Goal: Task Accomplishment & Management: Complete application form

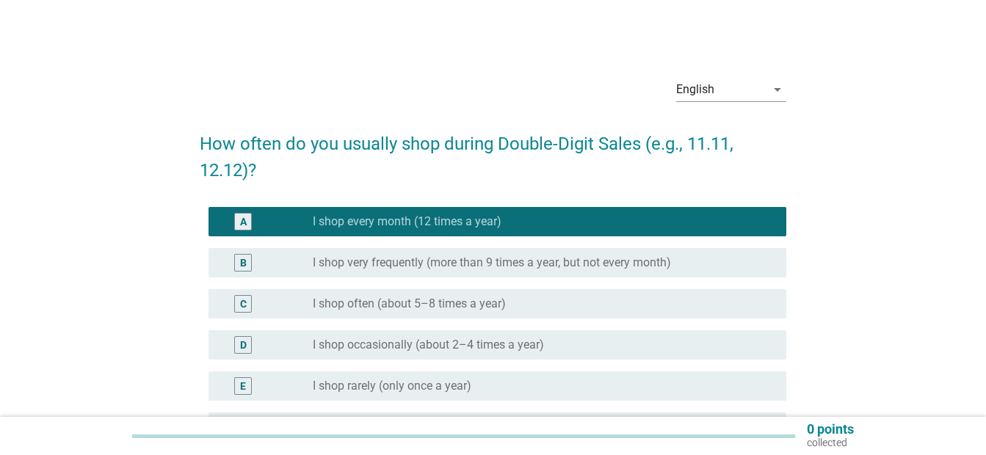
click at [453, 214] on div "radio_button_checked I shop every month (12 times a year)" at bounding box center [544, 222] width 462 height 18
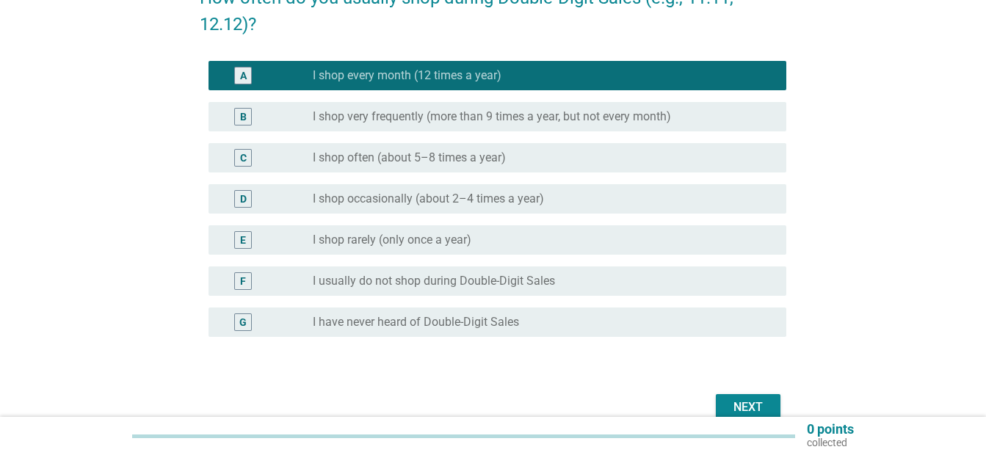
scroll to position [196, 0]
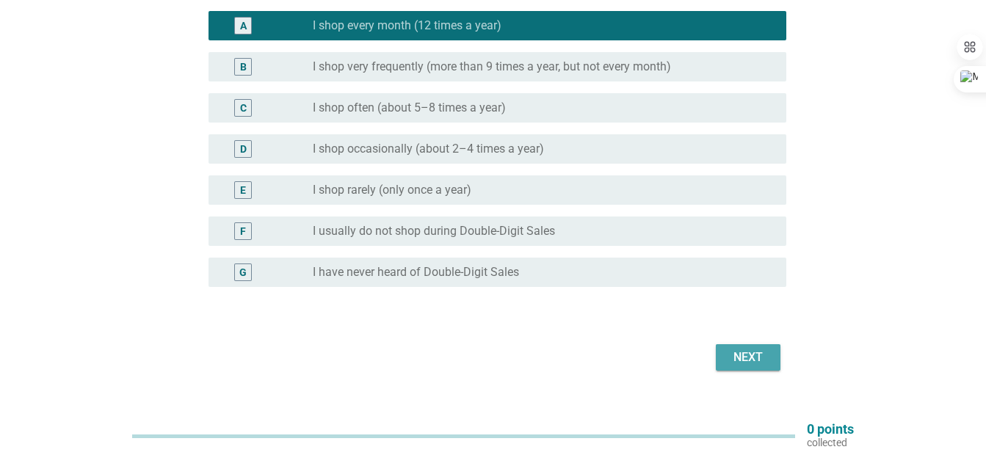
click at [732, 354] on div "Next" at bounding box center [747, 358] width 41 height 18
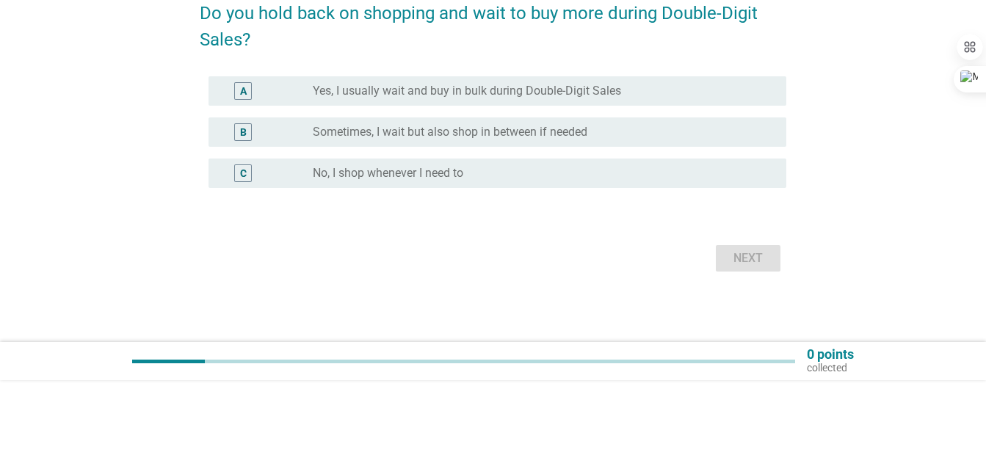
scroll to position [0, 0]
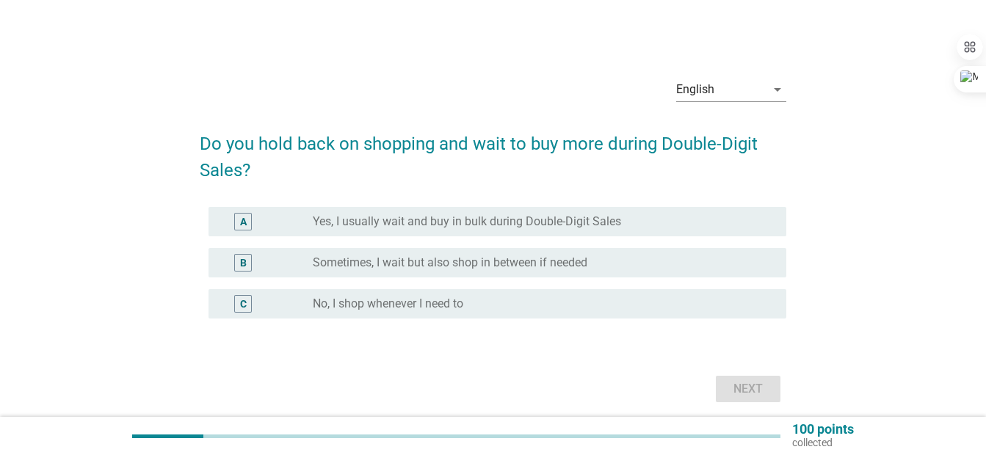
click at [478, 258] on label "Sometimes, I wait but also shop in between if needed" at bounding box center [450, 262] width 274 height 15
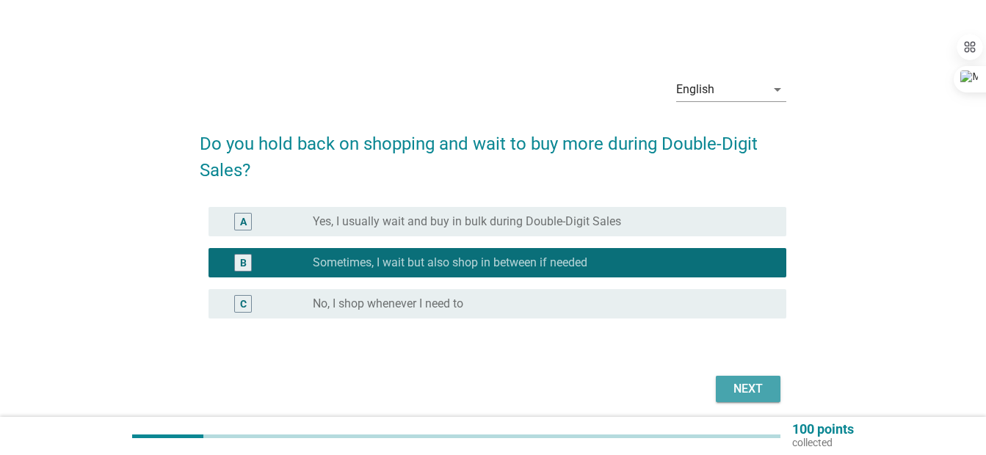
click at [772, 398] on button "Next" at bounding box center [748, 389] width 65 height 26
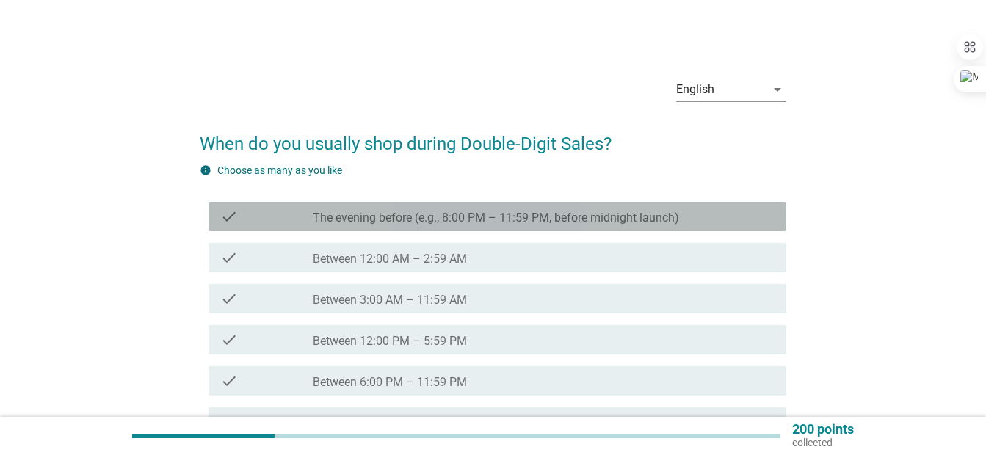
click at [511, 231] on div "check check_box_outline_blank The evening before (e.g., 8:00 PM – 11:59 PM, bef…" at bounding box center [497, 216] width 578 height 29
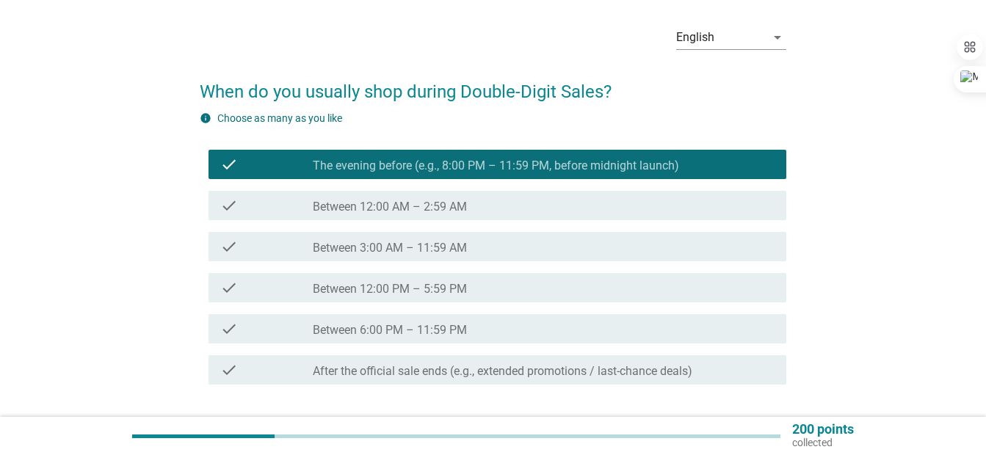
scroll to position [159, 0]
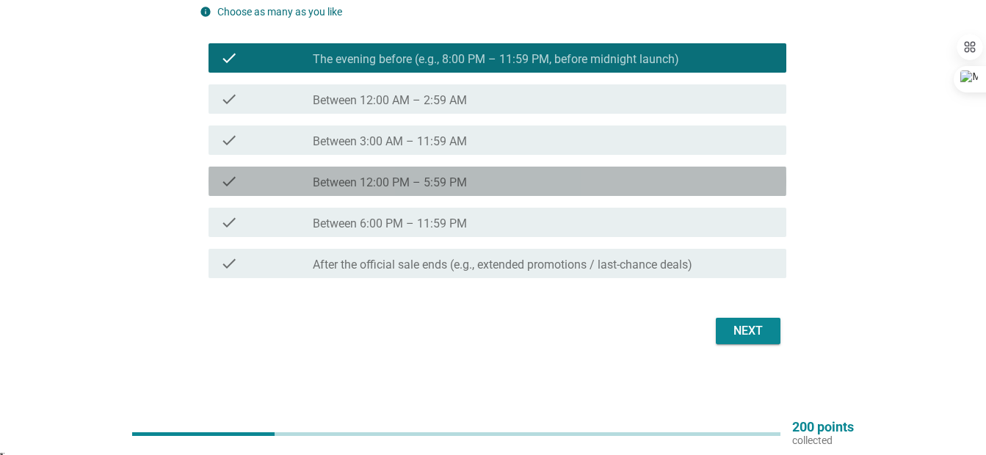
click at [498, 190] on div "check_box_outline_blank Between 12:00 PM – 5:59 PM" at bounding box center [544, 181] width 462 height 18
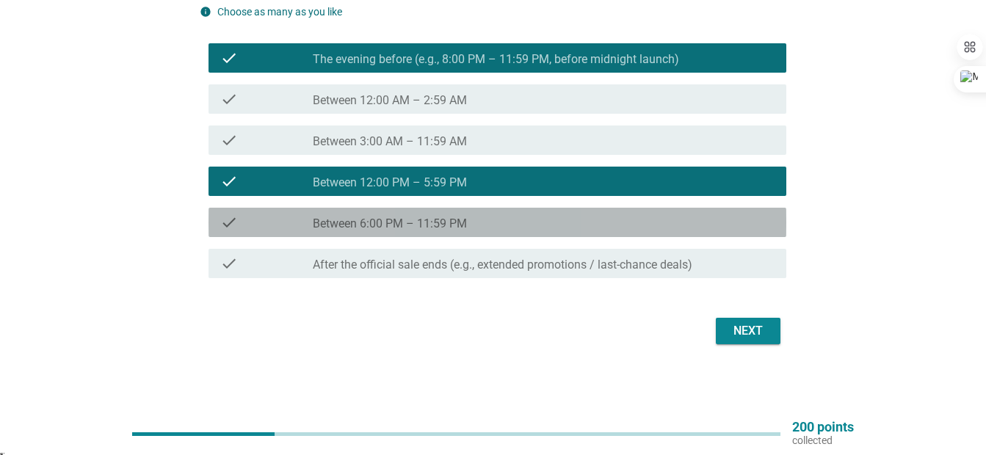
click at [496, 223] on div "check_box_outline_blank Between 6:00 PM – 11:59 PM" at bounding box center [544, 223] width 462 height 18
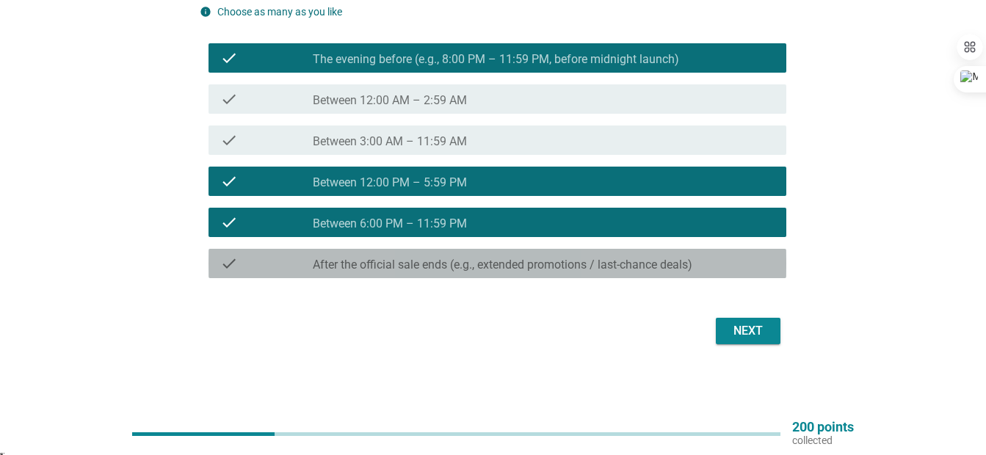
click at [528, 271] on label "After the official sale ends (e.g., extended promotions / last-chance deals)" at bounding box center [502, 265] width 379 height 15
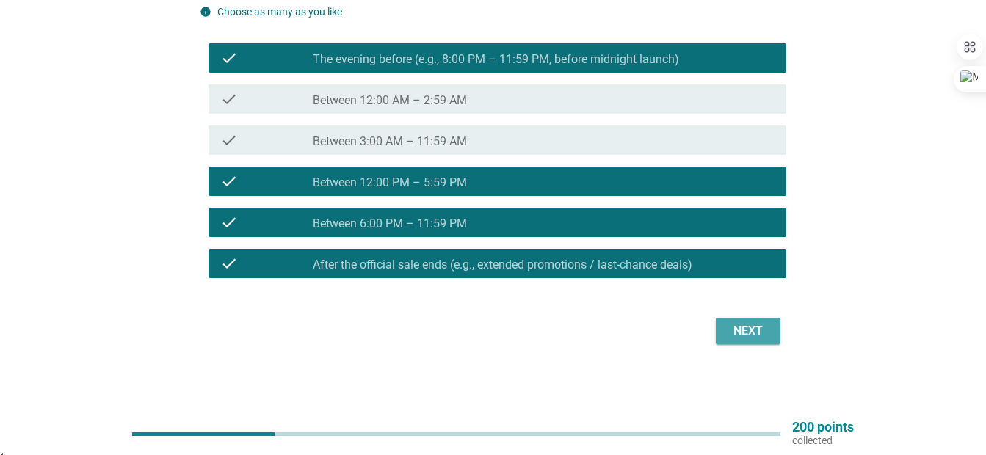
click at [746, 342] on button "Next" at bounding box center [748, 331] width 65 height 26
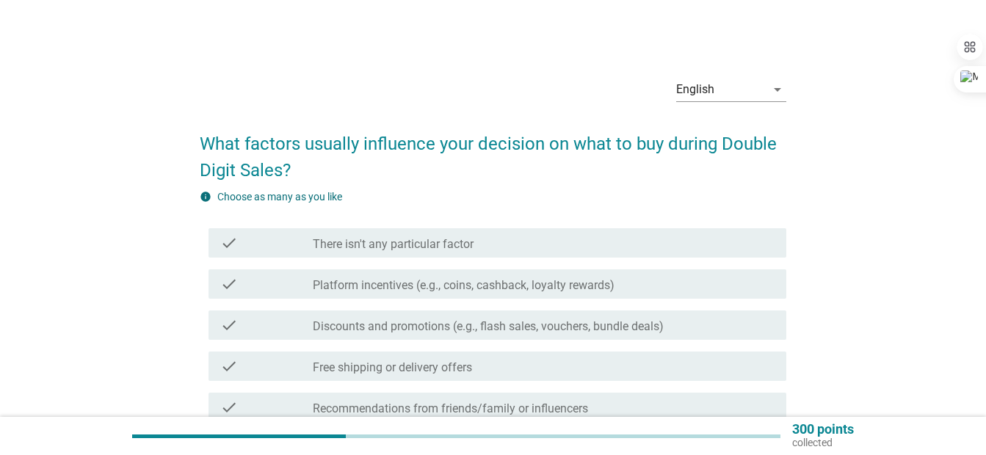
scroll to position [98, 0]
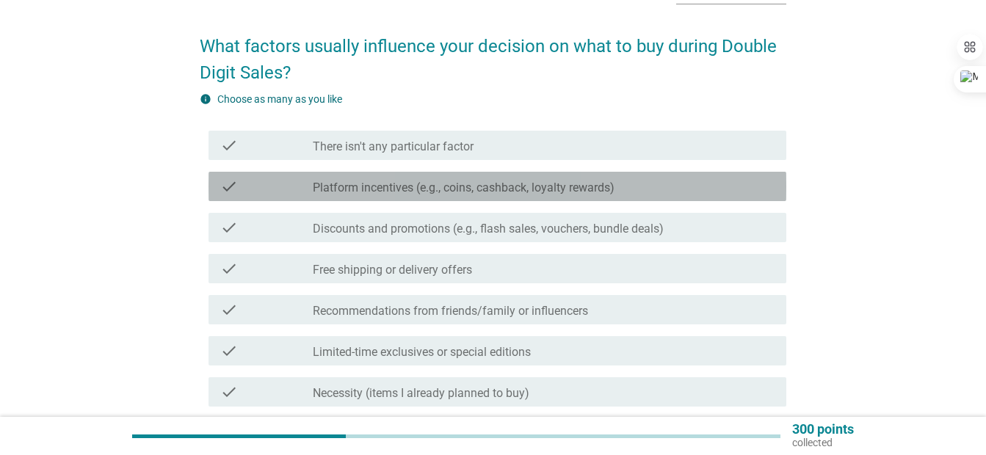
click at [606, 200] on div "check check_box_outline_blank Platform incentives (e.g., coins, cashback, loyal…" at bounding box center [497, 186] width 578 height 29
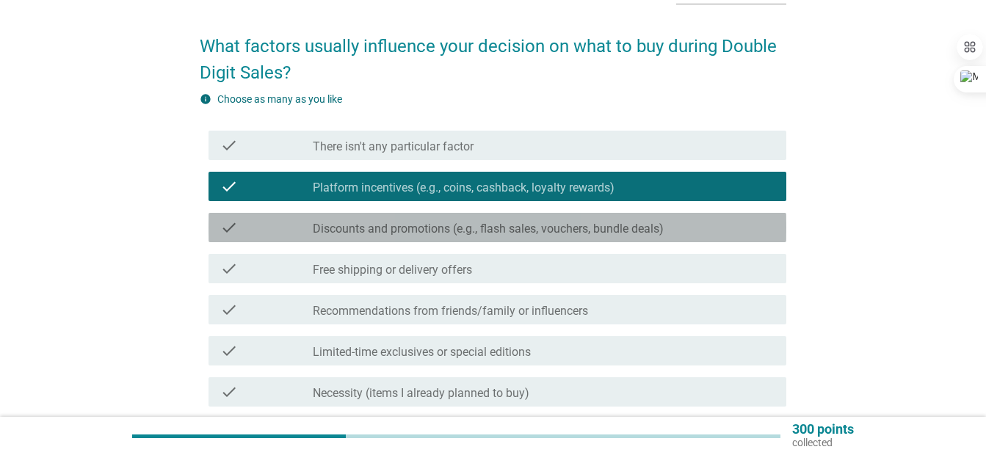
click at [647, 230] on label "Discounts and promotions (e.g., flash sales, vouchers, bundle deals)" at bounding box center [488, 229] width 351 height 15
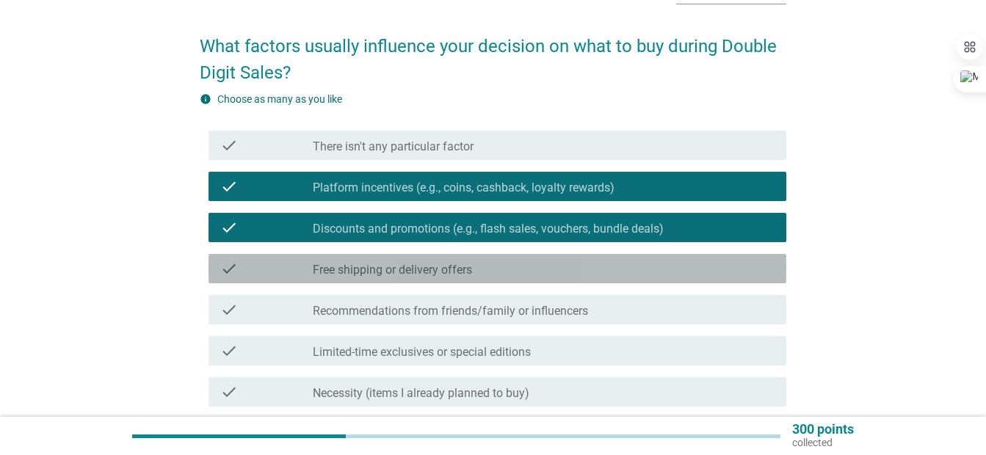
click at [621, 273] on div "check_box_outline_blank Free shipping or delivery offers" at bounding box center [544, 269] width 462 height 18
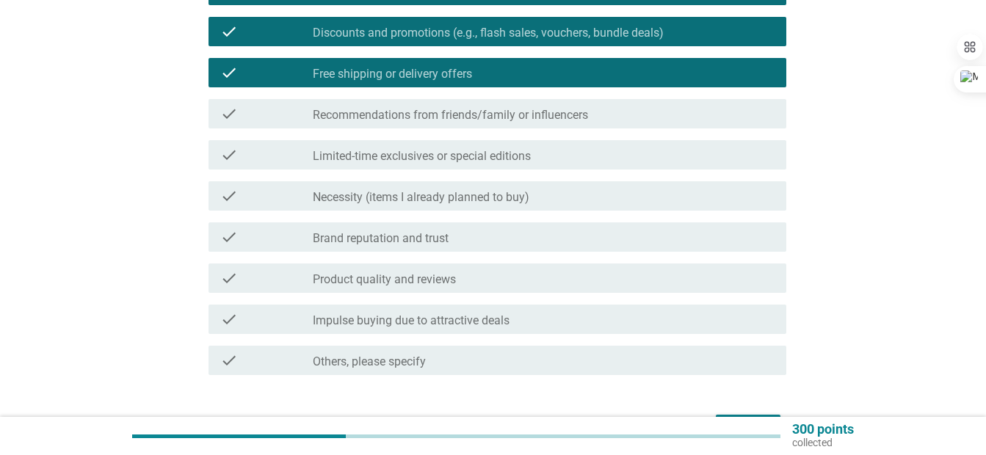
scroll to position [390, 0]
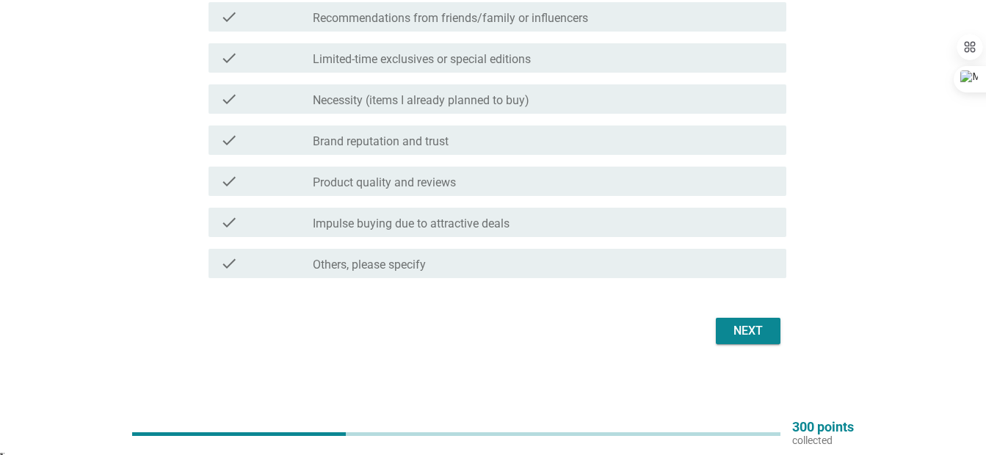
click at [611, 215] on div "check check_box_outline_blank Impulse buying due to attractive deals" at bounding box center [497, 222] width 578 height 29
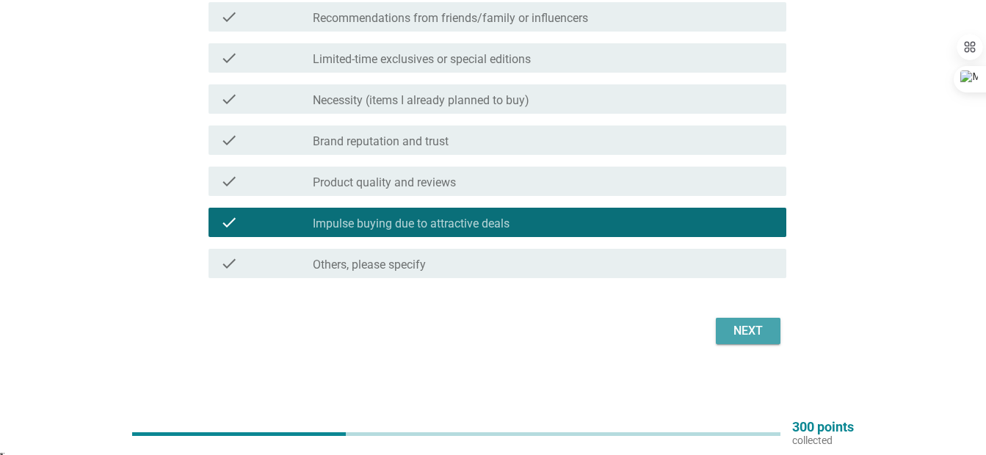
click at [727, 338] on div "Next" at bounding box center [747, 331] width 41 height 18
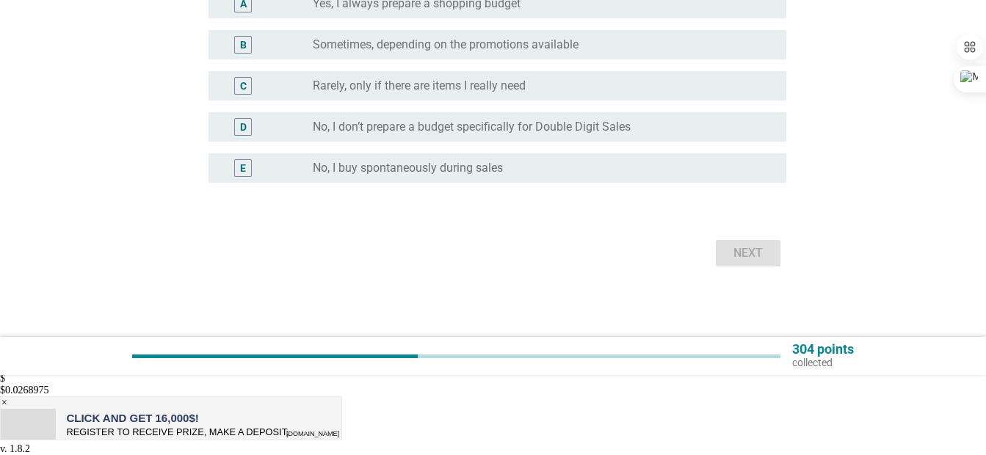
scroll to position [0, 0]
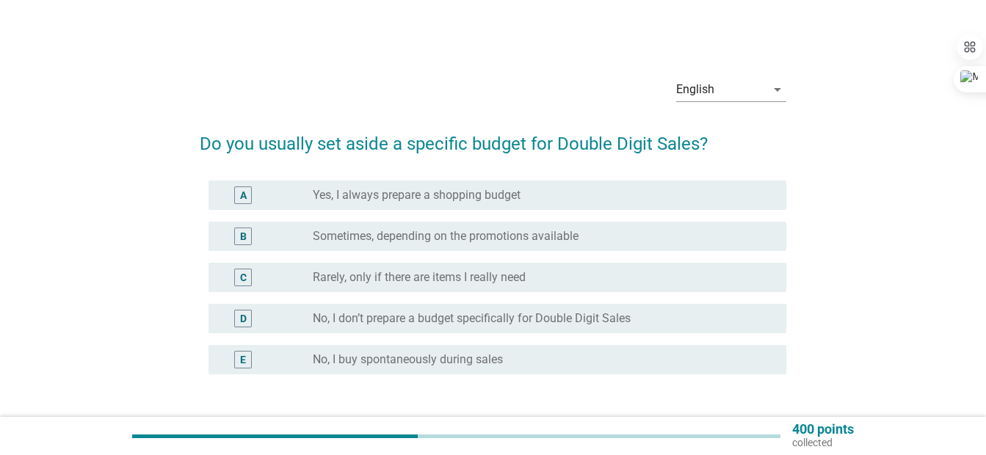
click at [558, 199] on div "radio_button_unchecked Yes, I always prepare a shopping budget" at bounding box center [538, 195] width 450 height 15
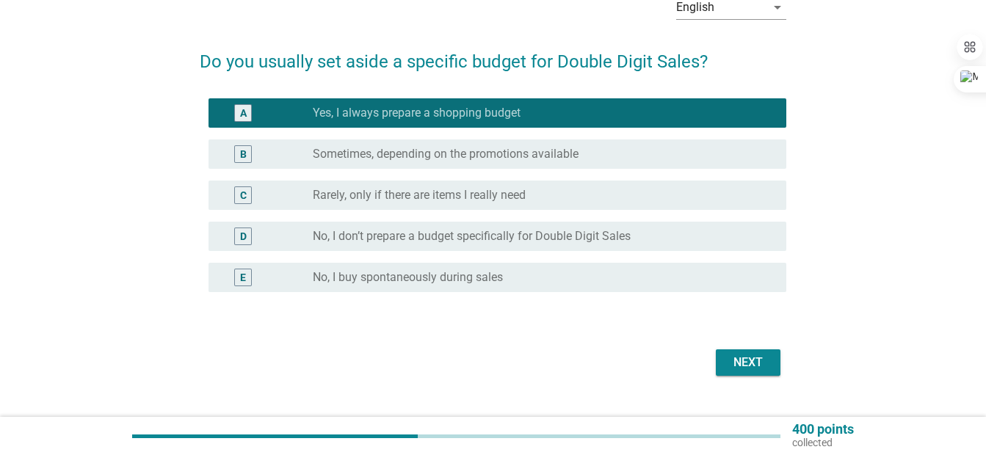
scroll to position [112, 0]
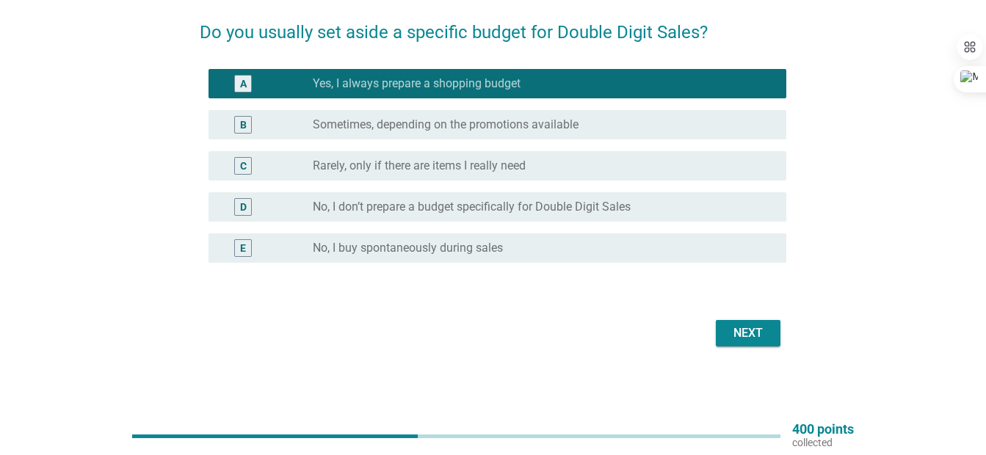
click at [763, 332] on div "Next" at bounding box center [747, 333] width 41 height 18
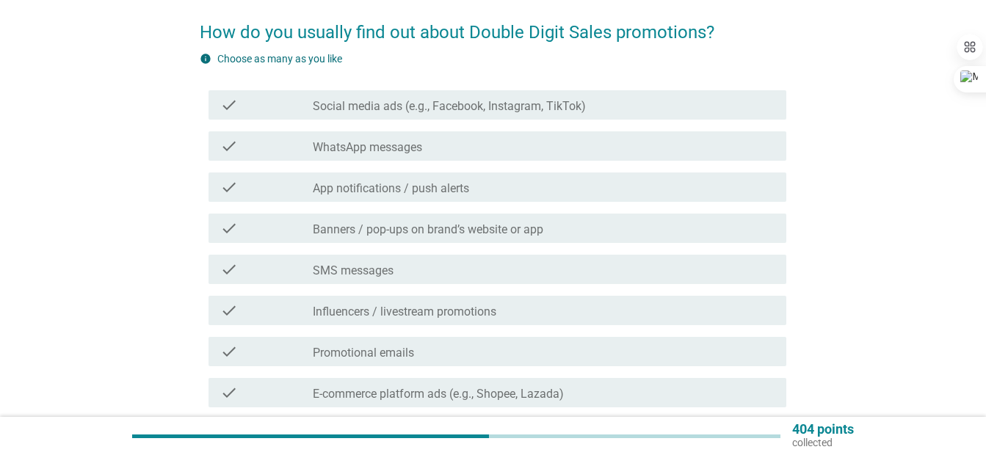
scroll to position [0, 0]
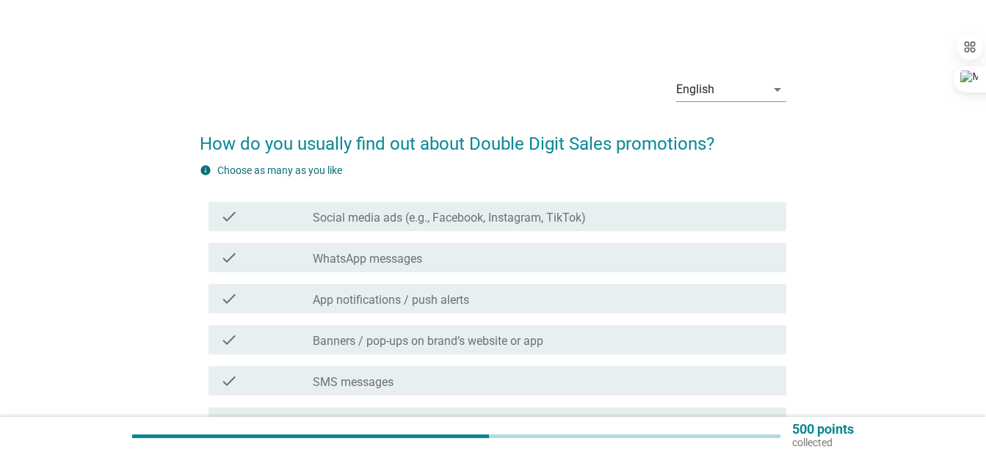
click at [520, 214] on label "Social media ads (e.g., Facebook, Instagram, TikTok)" at bounding box center [449, 218] width 273 height 15
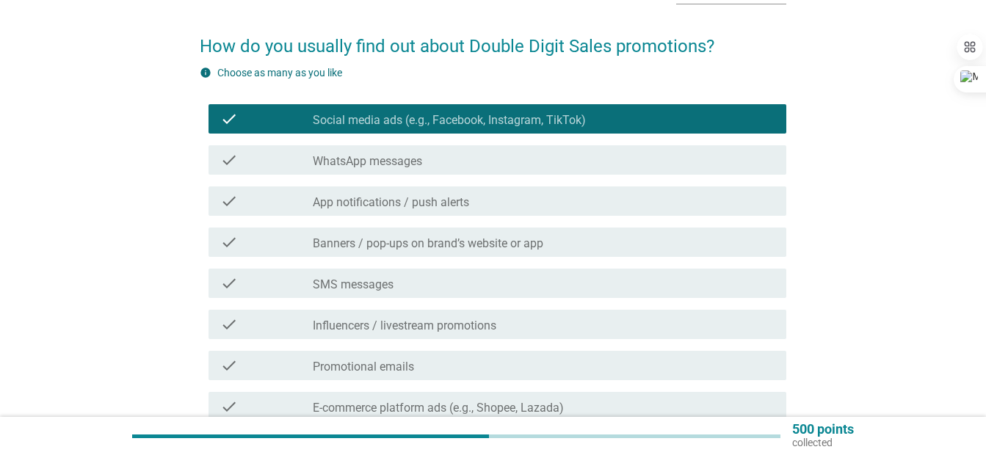
click at [520, 214] on div "check check_box_outline_blank App notifications / push alerts" at bounding box center [497, 200] width 578 height 29
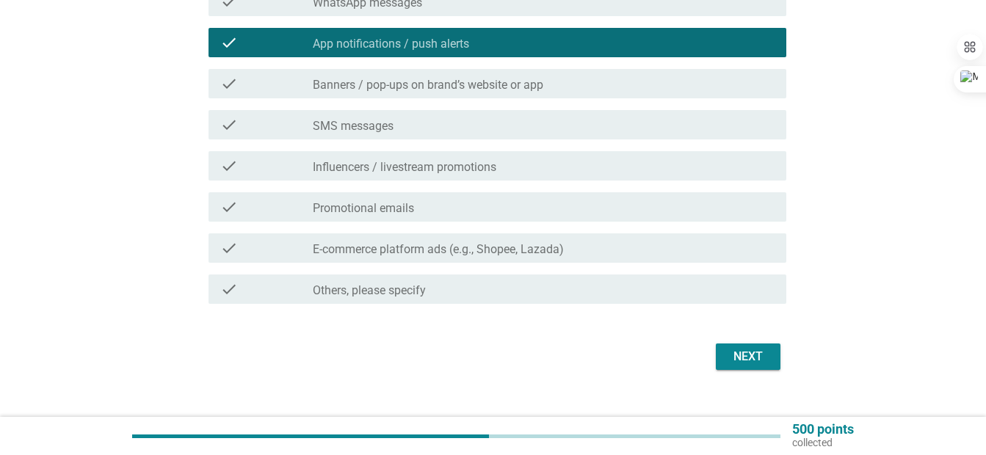
scroll to position [282, 0]
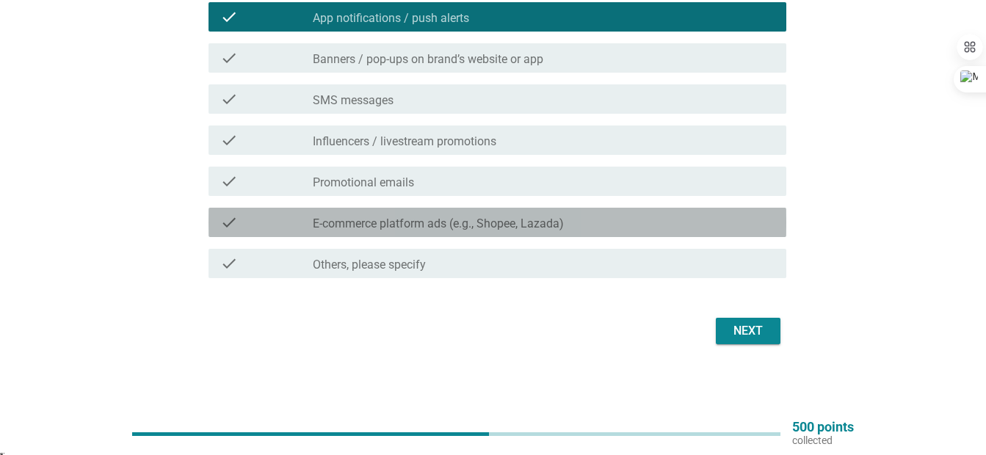
click at [517, 234] on div "check check_box_outline_blank E-commerce platform ads (e.g., Shopee, Lazada)" at bounding box center [497, 222] width 578 height 29
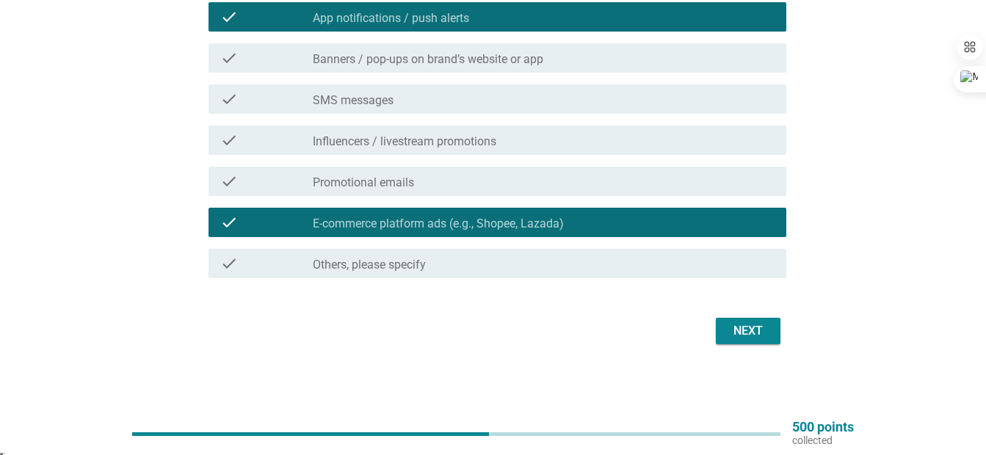
click at [744, 334] on div "Next" at bounding box center [747, 331] width 41 height 18
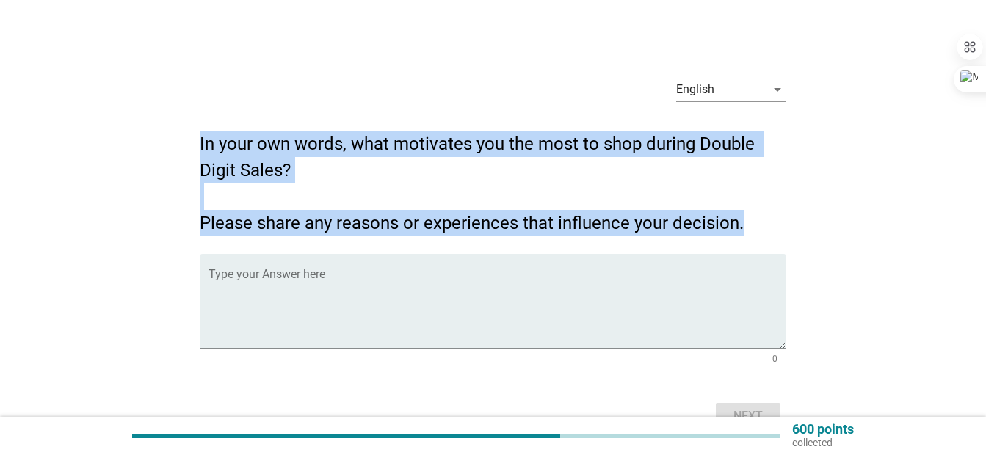
drag, startPoint x: 201, startPoint y: 139, endPoint x: 757, endPoint y: 217, distance: 561.1
click at [757, 217] on h2 "In your own words, what motivates you the most to shop during Double Digit Sale…" at bounding box center [493, 176] width 586 height 120
drag, startPoint x: 291, startPoint y: 164, endPoint x: 272, endPoint y: 159, distance: 20.5
copy h2 "In your own words, what motivates you the most to shop during Double Digit Sale…"
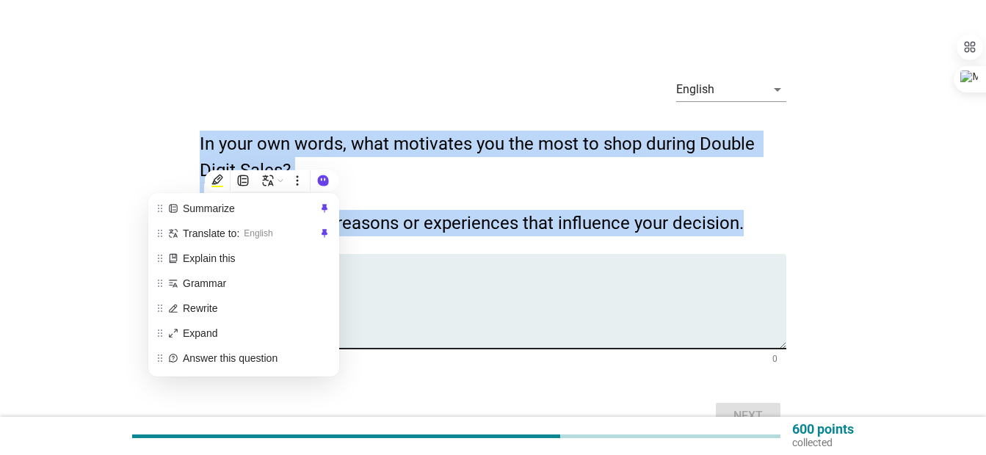
click at [301, 327] on span "Expand" at bounding box center [250, 333] width 134 height 16
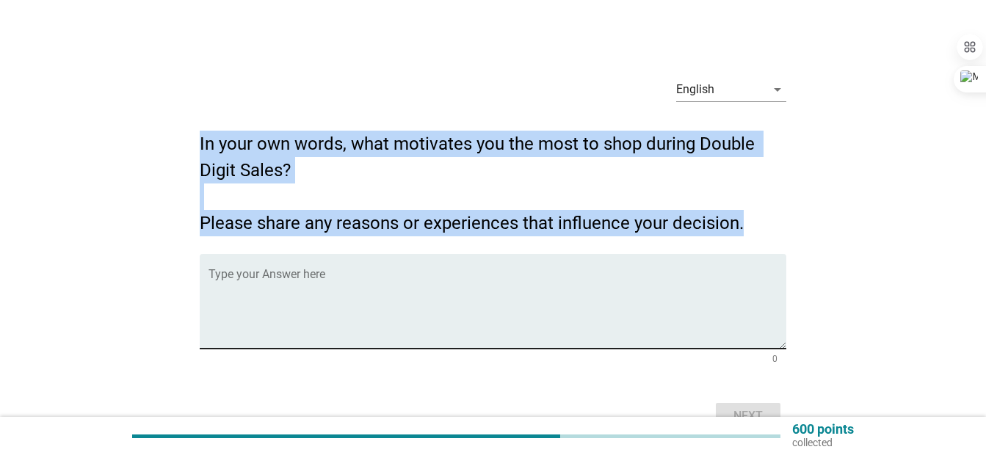
click at [244, 294] on textarea "Type your Answer here" at bounding box center [497, 310] width 578 height 77
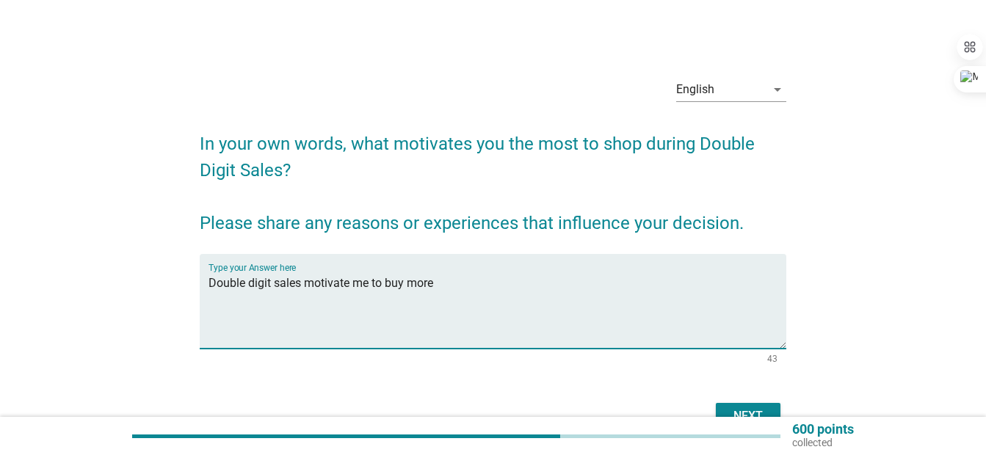
paste textarea "at a much lower price"
click at [434, 283] on textarea "Double digit sales motivate me to buy more at a much lower price" at bounding box center [497, 310] width 578 height 77
click at [628, 286] on textarea "Double digit sales motivate me to buy more products in bulk at a much lower pri…" at bounding box center [497, 310] width 578 height 77
click at [637, 286] on textarea "Double digit sales motivate me to buy more products in bulk at a much lower pri…" at bounding box center [497, 310] width 578 height 77
paste textarea "Sometimes there are extra perks too—like free shipping, vouchers, or bundle dea…"
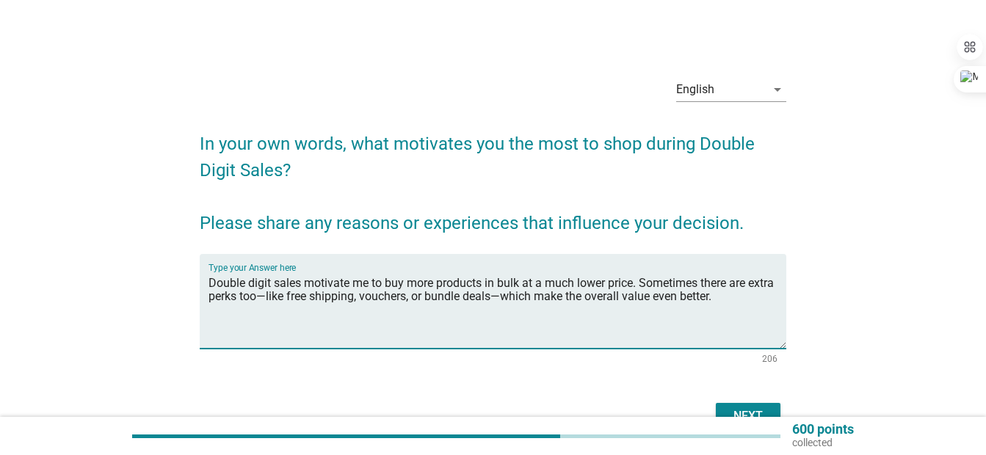
click at [295, 301] on textarea "Double digit sales motivate me to buy more products in bulk at a much lower pri…" at bounding box center [497, 310] width 578 height 77
drag, startPoint x: 302, startPoint y: 291, endPoint x: 344, endPoint y: 309, distance: 45.4
click at [302, 293] on textarea "Double digit sales motivate me to buy more products in bulk at a much lower pri…" at bounding box center [497, 310] width 578 height 77
click at [549, 290] on textarea "Double digit sales motivate me to buy more products in bulk at a much lower pri…" at bounding box center [497, 310] width 578 height 77
click at [605, 318] on textarea "Double digit sales motivate me to buy more products in bulk at a much lower pri…" at bounding box center [497, 310] width 578 height 77
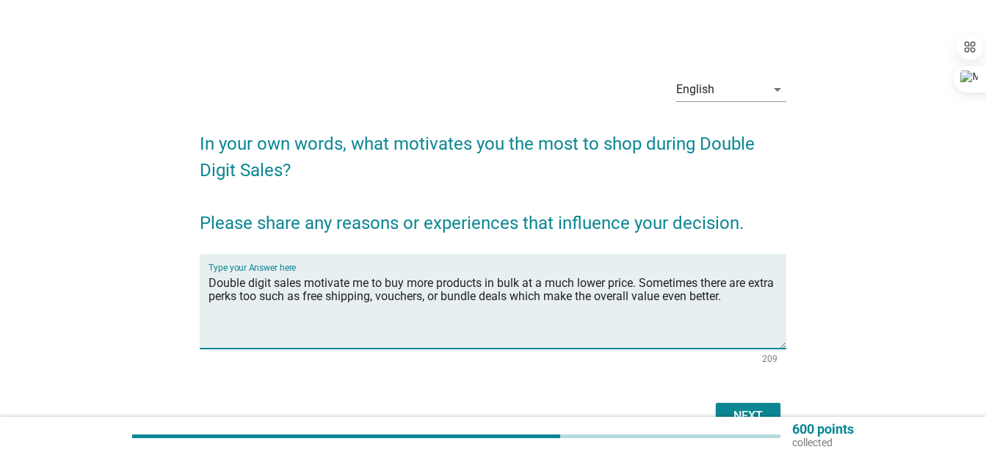
scroll to position [86, 0]
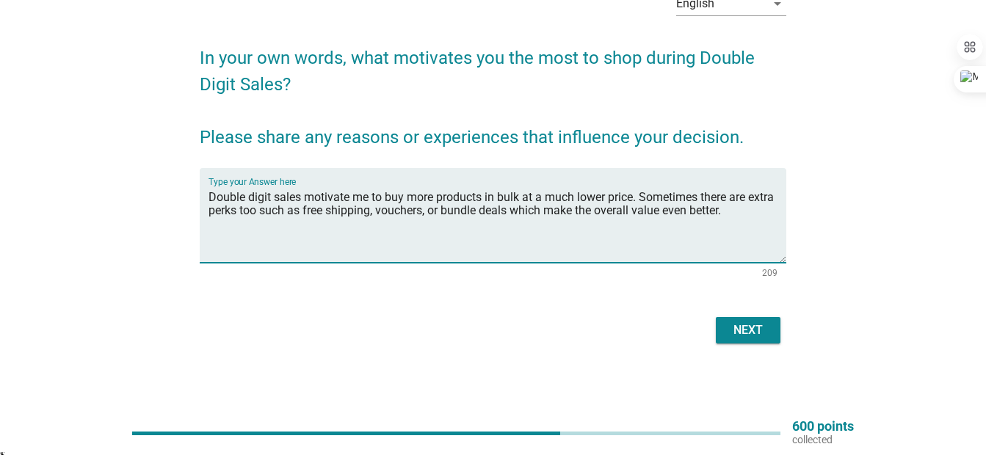
type textarea "Double digit sales motivate me to buy more products in bulk at a much lower pri…"
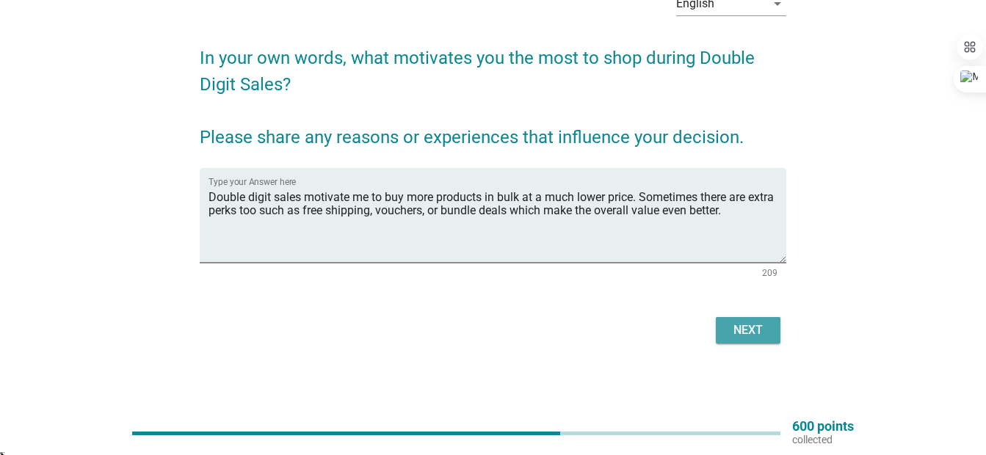
click at [754, 329] on div "Next" at bounding box center [747, 330] width 41 height 18
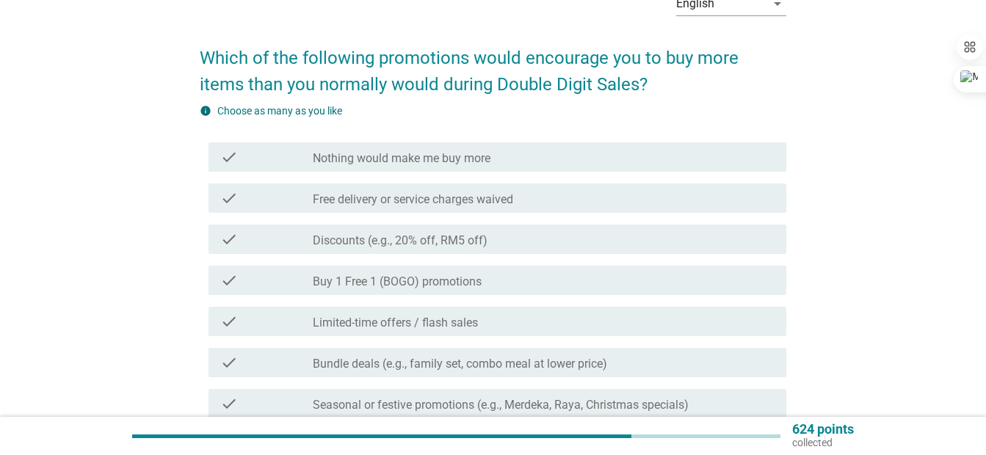
scroll to position [0, 0]
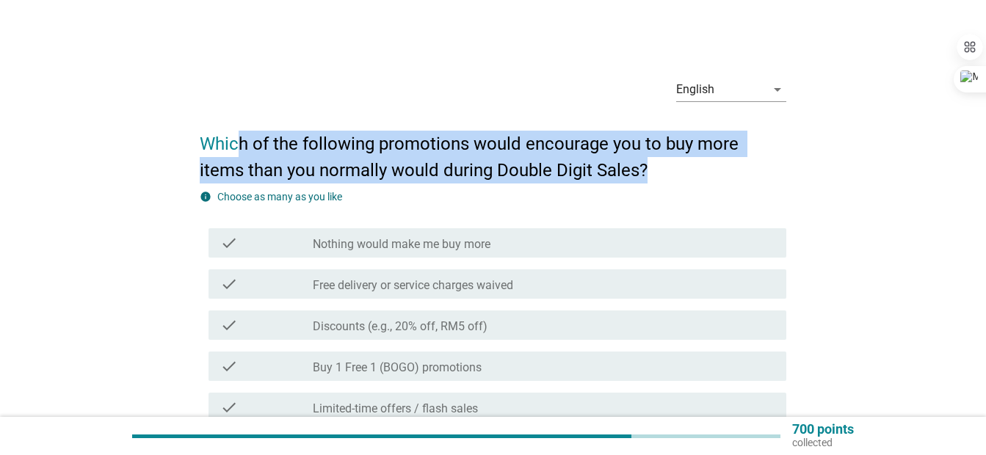
drag, startPoint x: 235, startPoint y: 139, endPoint x: 611, endPoint y: 161, distance: 376.4
click at [608, 161] on h2 "Which of the following promotions would encourage you to buy more items than yo…" at bounding box center [493, 150] width 586 height 68
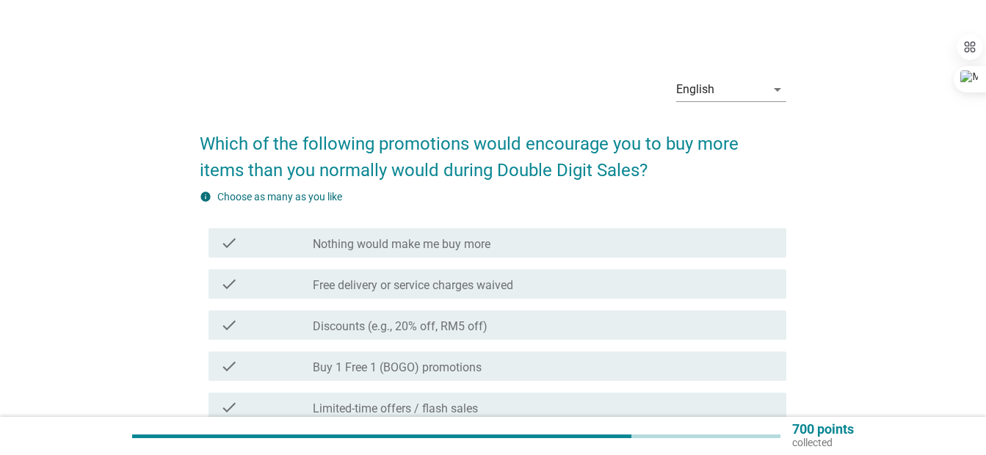
click at [784, 184] on form "Which of the following promotions would encourage you to buy more items than yo…" at bounding box center [493, 407] width 586 height 582
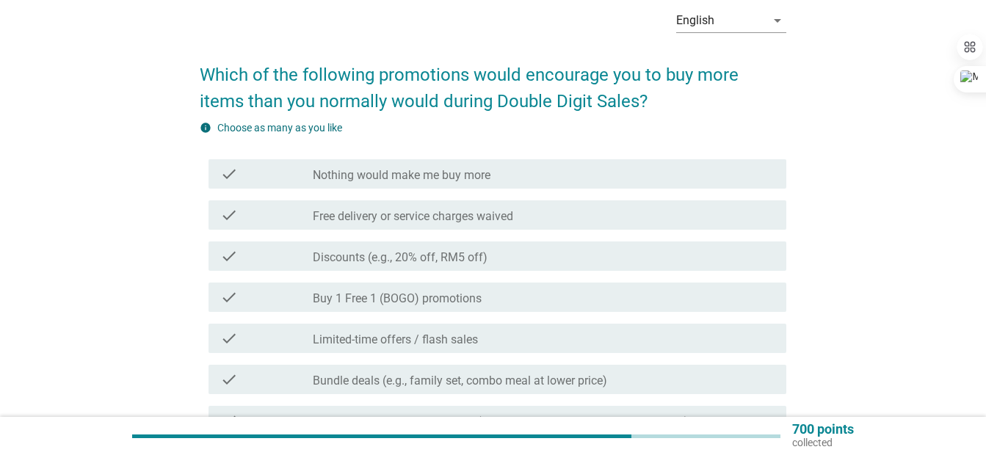
scroll to position [98, 0]
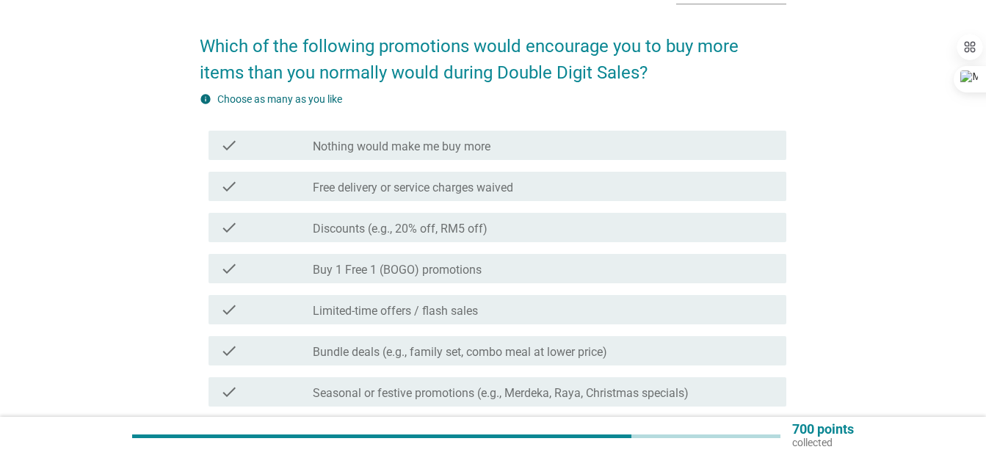
click at [379, 200] on div "check check_box_outline_blank Free delivery or service charges waived" at bounding box center [497, 186] width 578 height 29
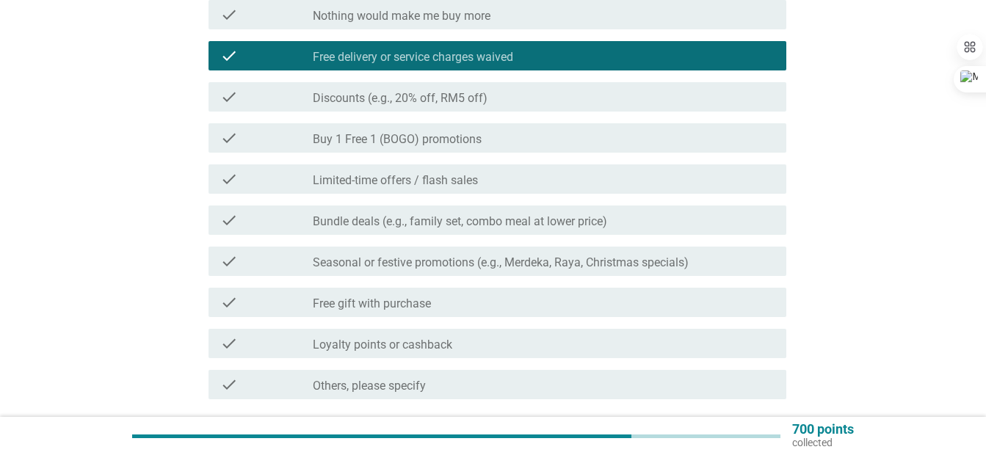
scroll to position [196, 0]
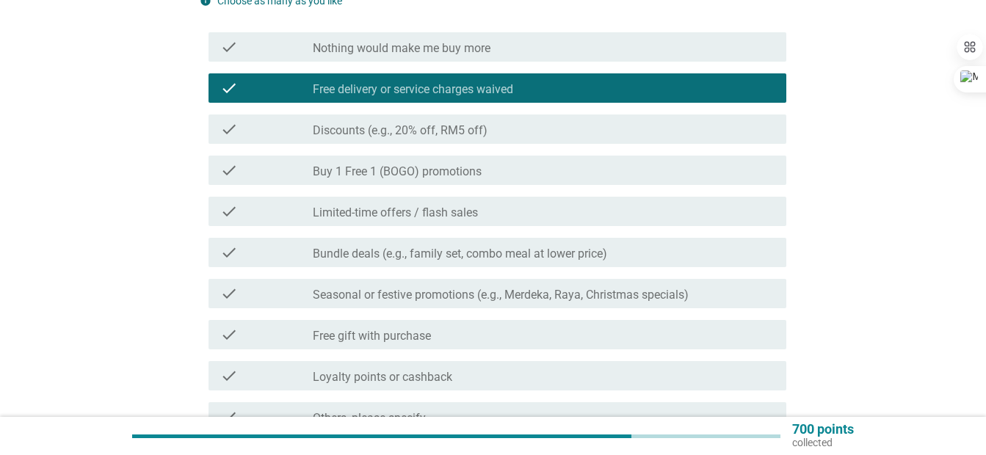
click at [477, 181] on div "check check_box_outline_blank Buy 1 Free 1 (BOGO) promotions" at bounding box center [497, 170] width 578 height 29
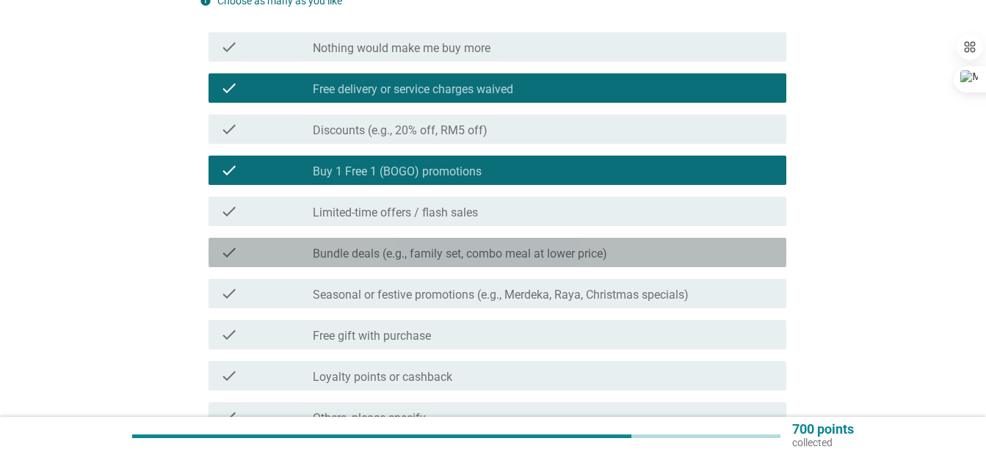
click at [486, 257] on label "Bundle deals (e.g., family set, combo meal at lower price)" at bounding box center [460, 254] width 294 height 15
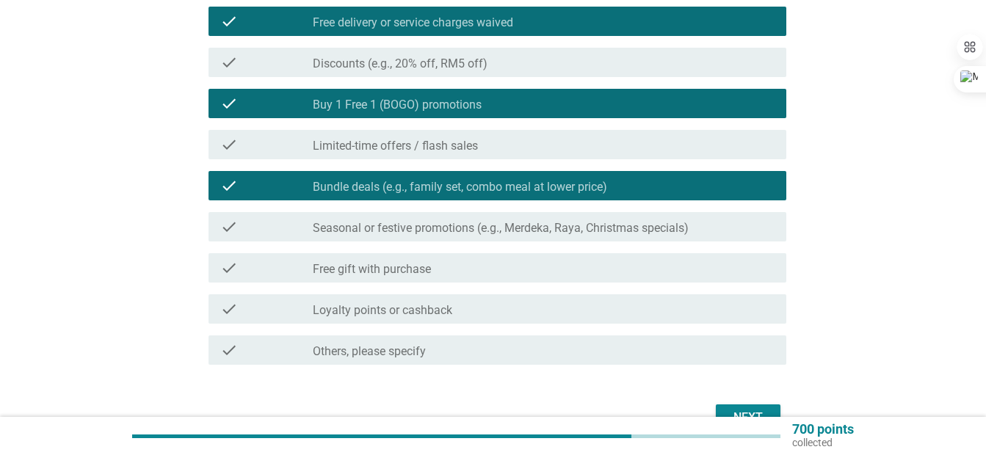
scroll to position [294, 0]
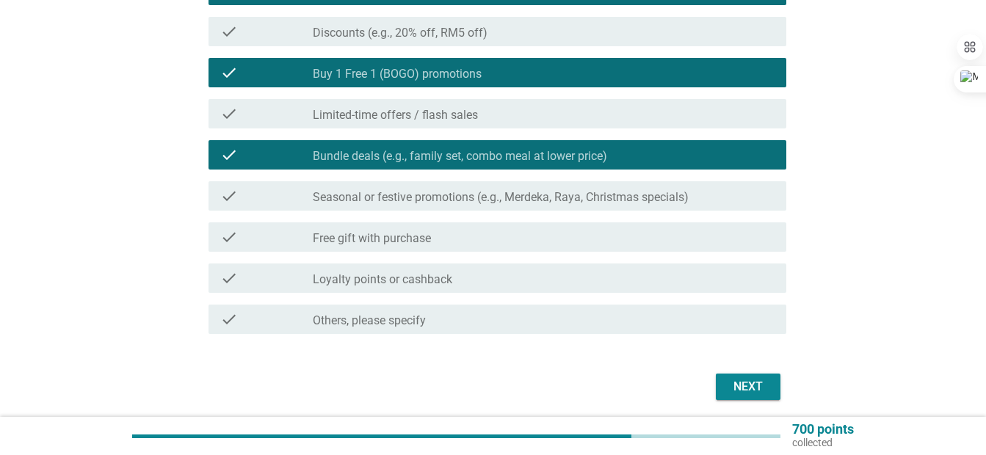
click at [498, 279] on div "check_box_outline_blank Loyalty points or cashback" at bounding box center [544, 278] width 462 height 18
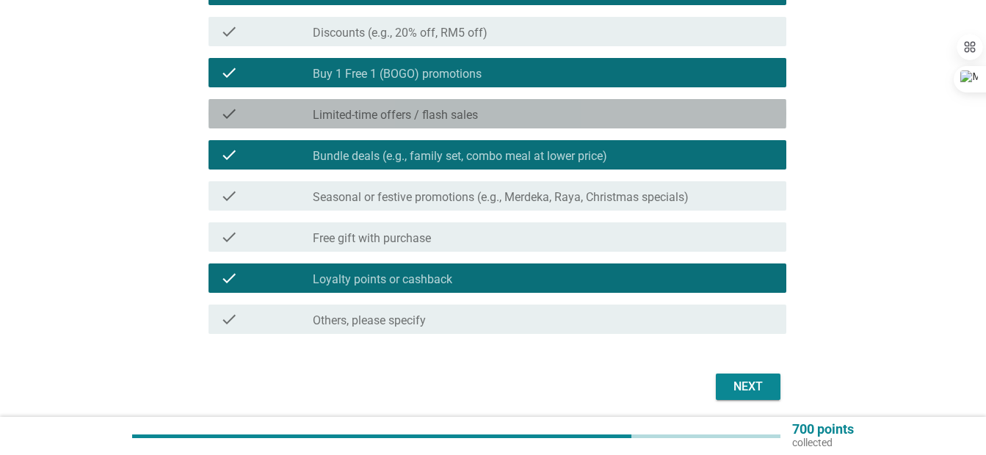
click at [495, 112] on div "check_box_outline_blank Limited-time offers / flash sales" at bounding box center [544, 114] width 462 height 18
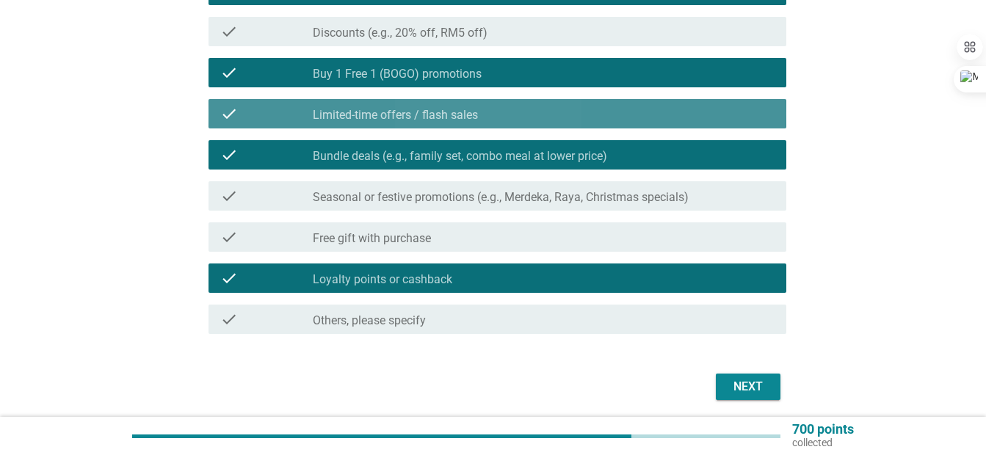
click at [549, 115] on div "check_box_outline_blank Limited-time offers / flash sales" at bounding box center [544, 114] width 462 height 18
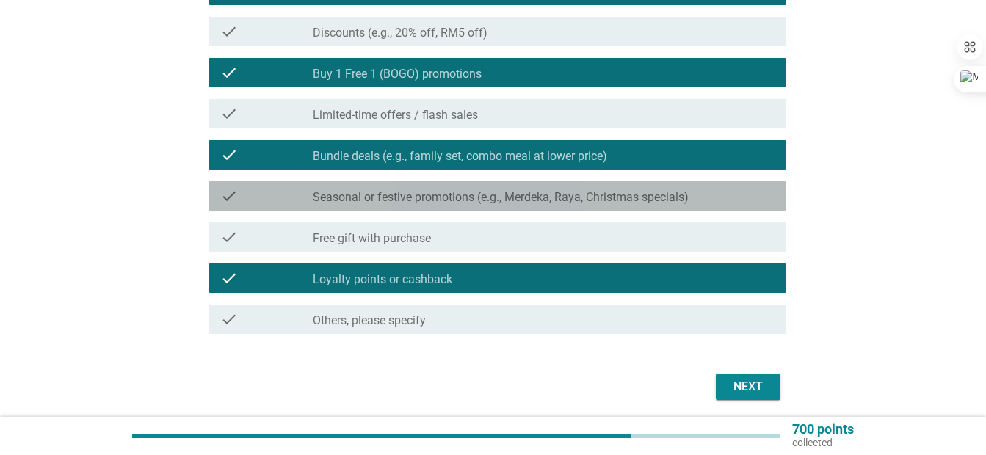
click at [553, 197] on label "Seasonal or festive promotions (e.g., Merdeka, Raya, Christmas specials)" at bounding box center [501, 197] width 376 height 15
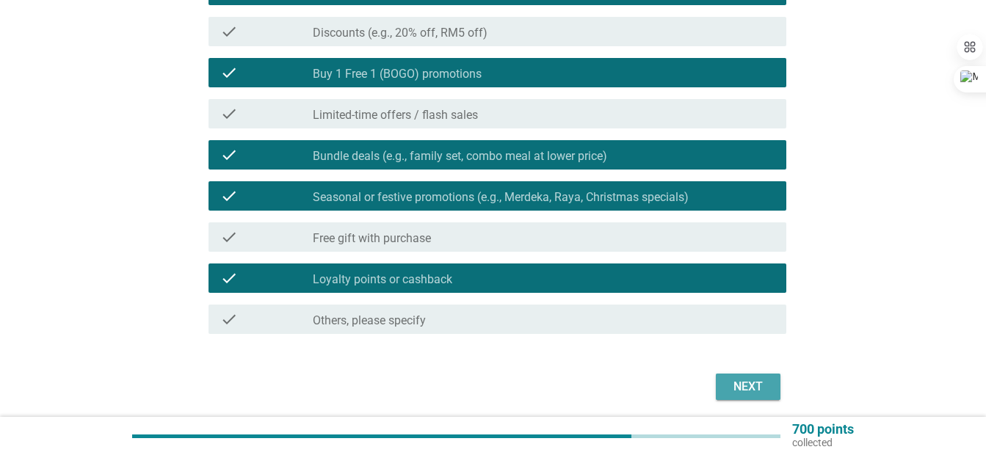
click at [735, 391] on div "Next" at bounding box center [747, 387] width 41 height 18
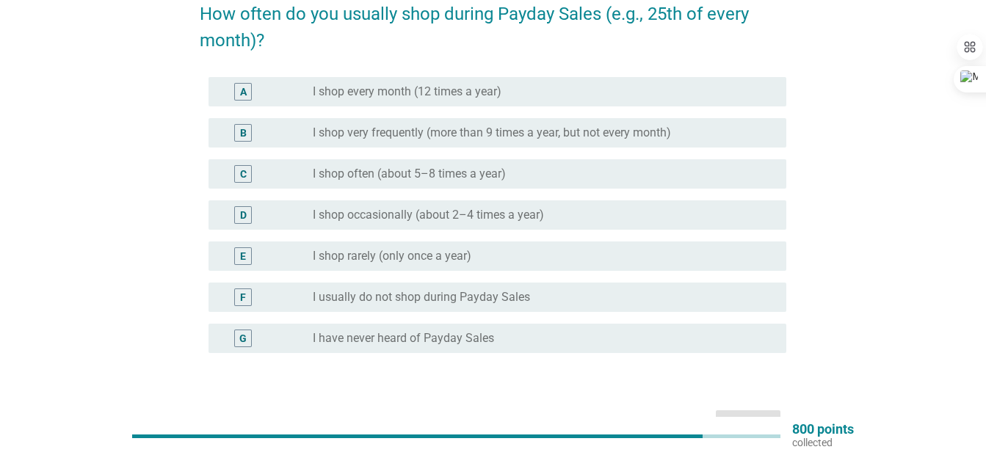
scroll to position [98, 0]
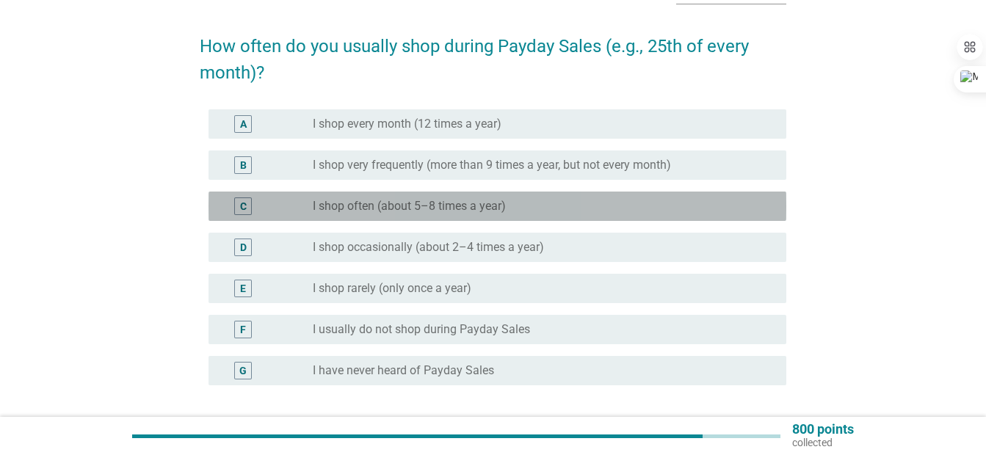
click at [589, 210] on div "radio_button_unchecked I shop often (about 5–8 times a year)" at bounding box center [538, 206] width 450 height 15
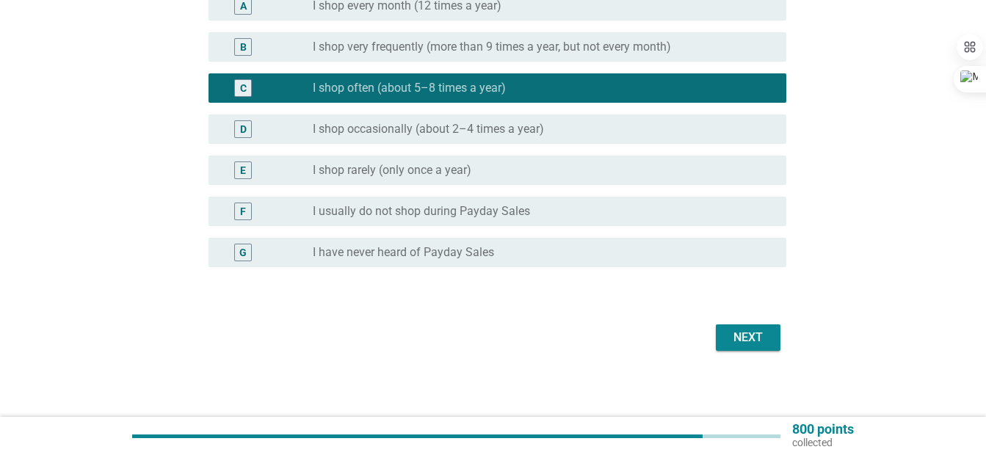
scroll to position [220, 0]
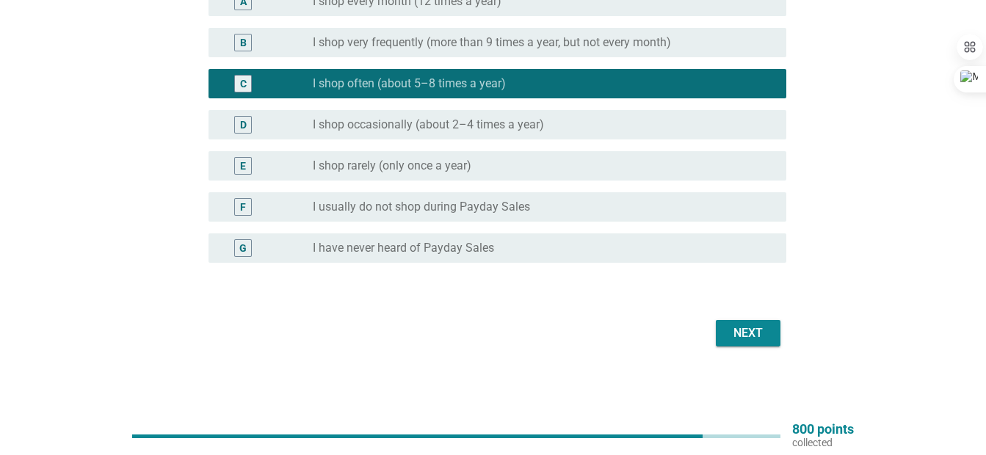
click at [762, 334] on div "Next" at bounding box center [747, 333] width 41 height 18
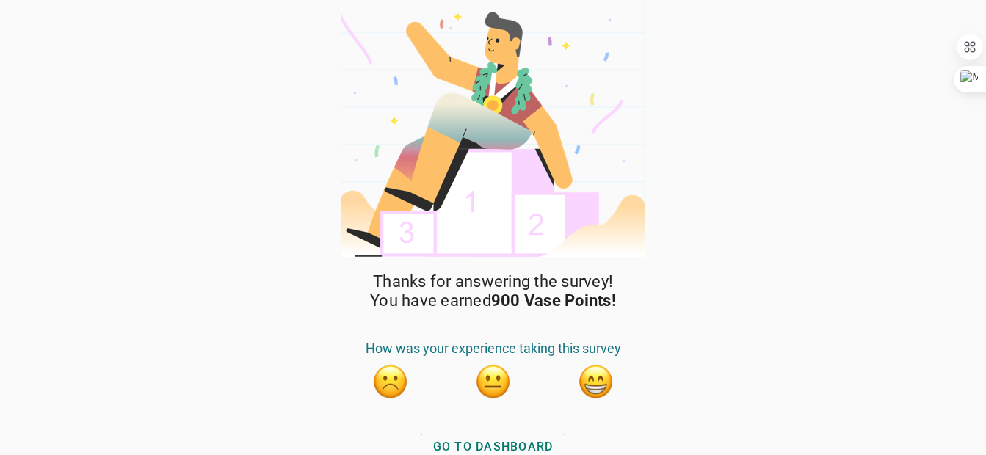
scroll to position [10, 0]
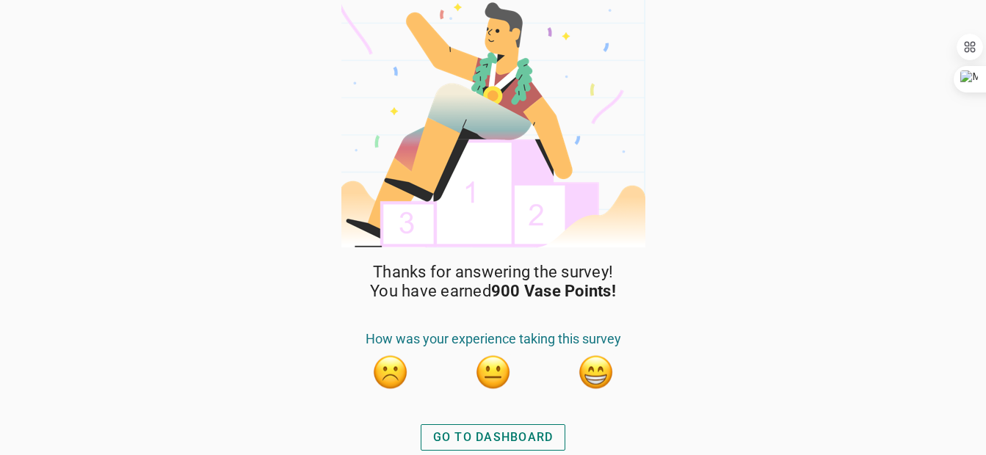
click at [601, 376] on button "button" at bounding box center [596, 372] width 37 height 37
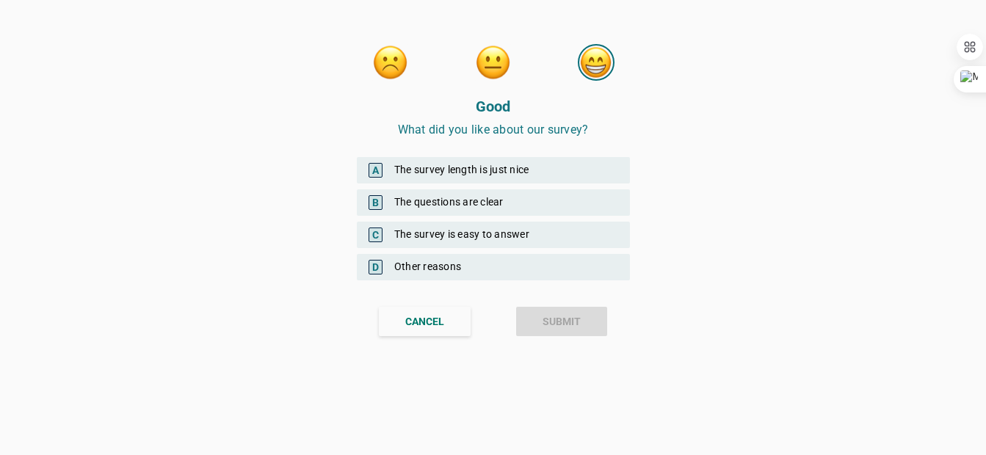
click at [546, 170] on div "A The survey length is just nice" at bounding box center [493, 170] width 273 height 26
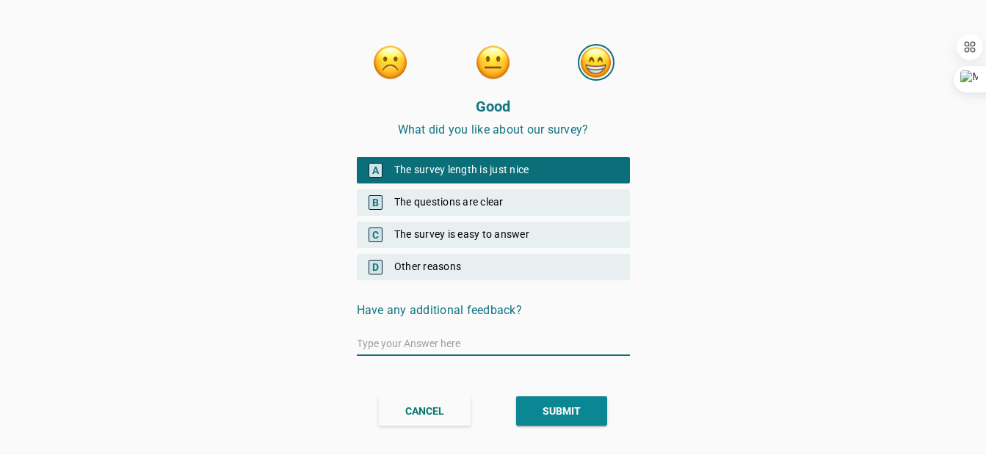
click at [539, 205] on div "B The questions are clear" at bounding box center [493, 202] width 273 height 26
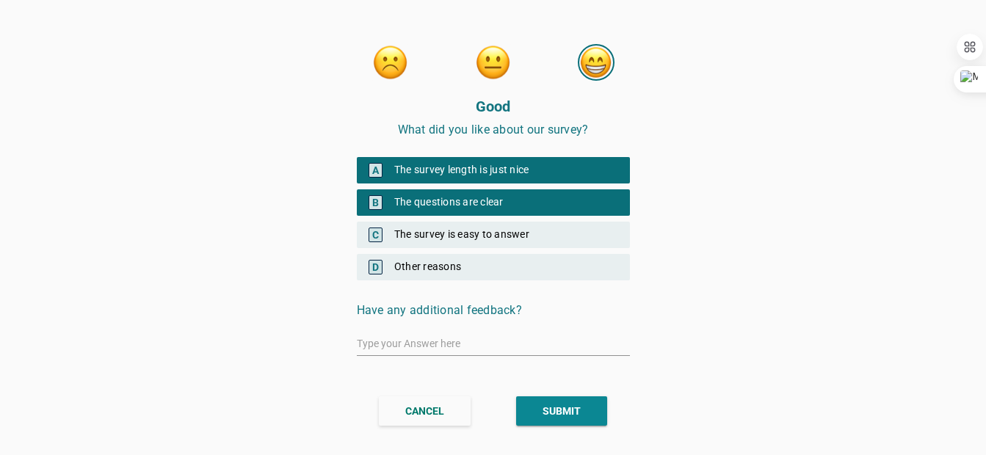
click at [540, 231] on div "C The survey is easy to answer" at bounding box center [493, 235] width 273 height 26
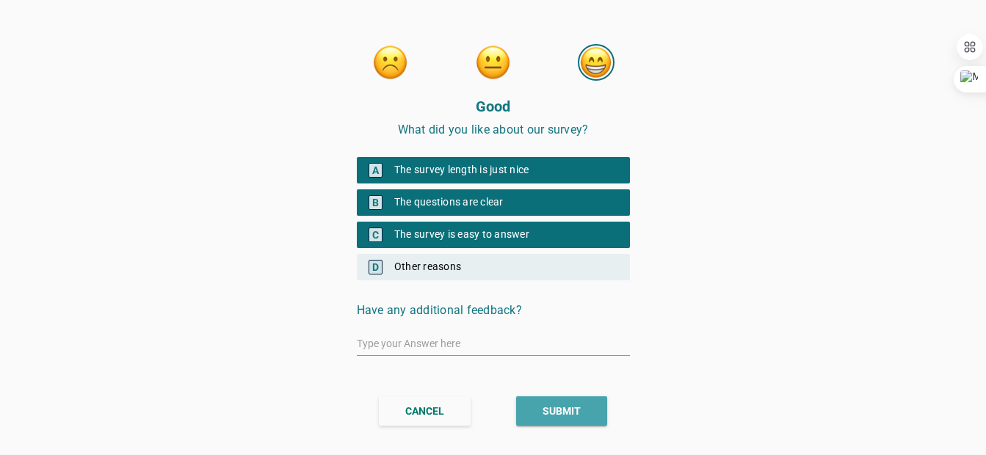
click at [597, 398] on button "SUBMIT" at bounding box center [561, 410] width 91 height 29
